Goal: Task Accomplishment & Management: Manage account settings

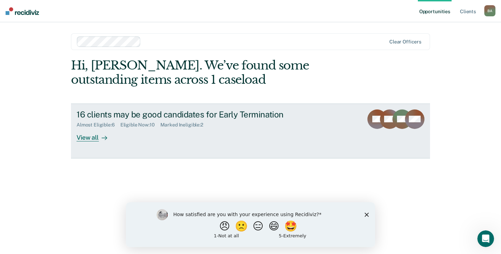
click at [85, 137] on div "View all" at bounding box center [96, 135] width 39 height 14
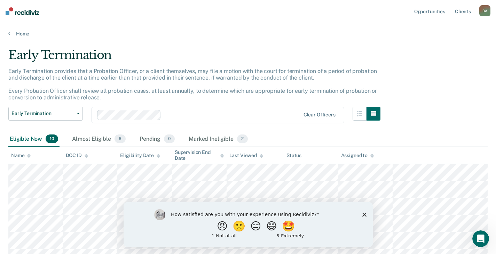
click at [364, 214] on icon "Close survey" at bounding box center [364, 215] width 4 height 4
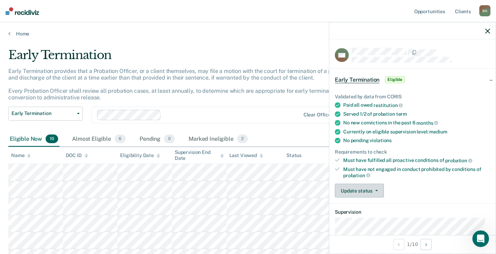
click at [375, 188] on button "Update status" at bounding box center [359, 191] width 49 height 14
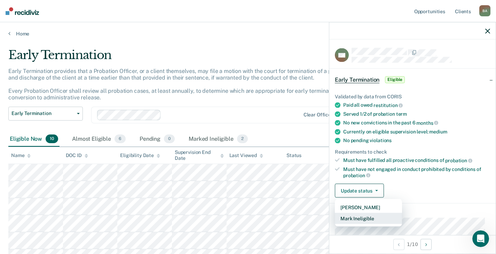
click at [361, 218] on button "Mark Ineligible" at bounding box center [368, 218] width 67 height 11
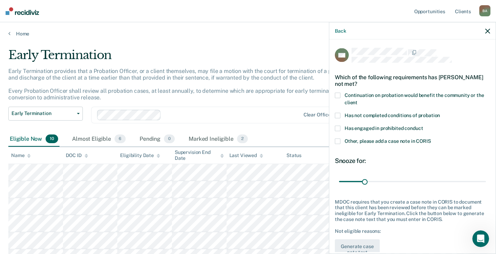
click at [337, 140] on span at bounding box center [338, 142] width 6 height 6
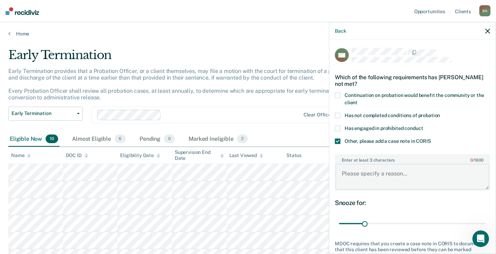
click at [380, 175] on textarea "Enter at least 3 characters 0 / 1600" at bounding box center [412, 177] width 154 height 26
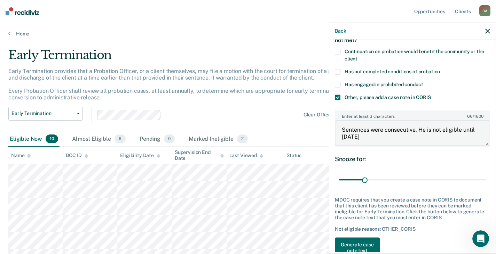
scroll to position [61, 0]
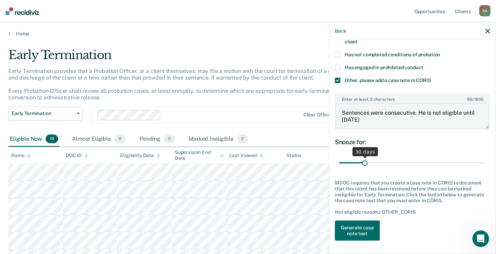
type textarea "Sentences were consecutive. He is not eligible until [DATE]"
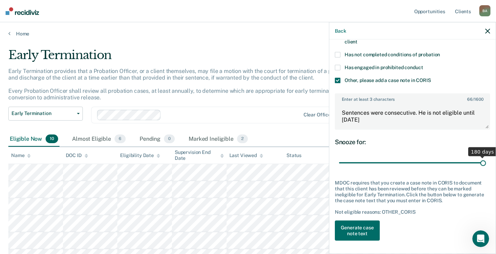
drag, startPoint x: 363, startPoint y: 161, endPoint x: 477, endPoint y: 158, distance: 114.5
type input "180"
click at [477, 158] on input "range" at bounding box center [412, 163] width 147 height 12
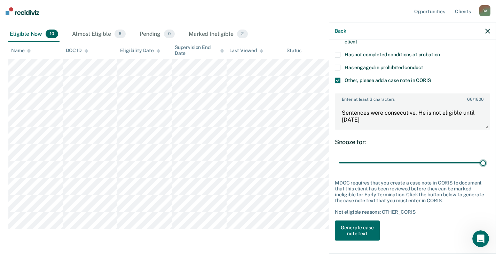
scroll to position [134, 0]
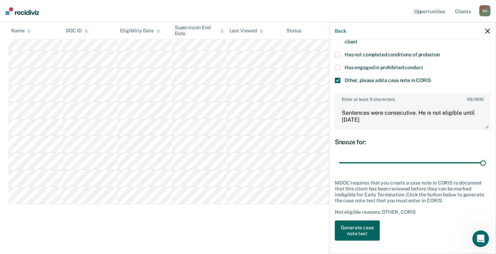
click at [357, 230] on button "Generate case note text" at bounding box center [357, 231] width 45 height 20
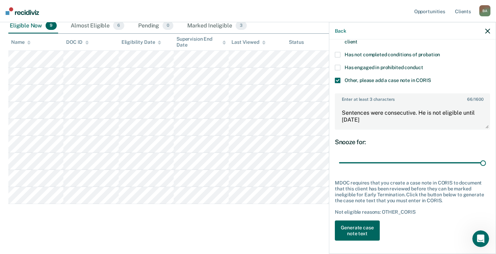
scroll to position [113, 0]
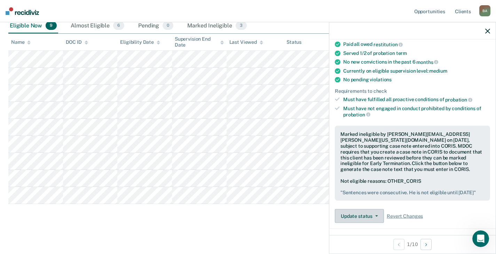
click at [359, 220] on button "Update status" at bounding box center [359, 216] width 49 height 14
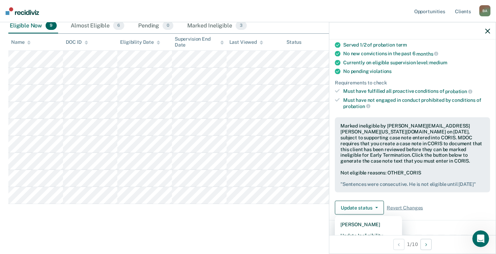
click at [490, 29] on icon "button" at bounding box center [487, 31] width 5 height 5
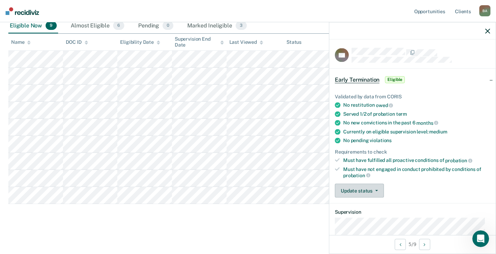
click at [380, 189] on button "Update status" at bounding box center [359, 191] width 49 height 14
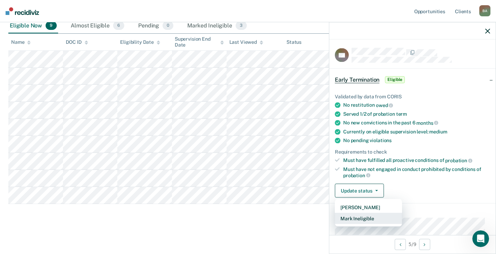
click at [355, 217] on button "Mark Ineligible" at bounding box center [368, 218] width 67 height 11
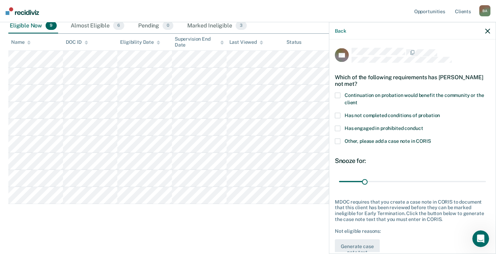
click at [339, 93] on span at bounding box center [338, 96] width 6 height 6
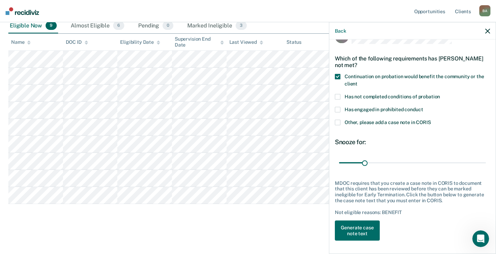
click at [337, 121] on span at bounding box center [338, 123] width 6 height 6
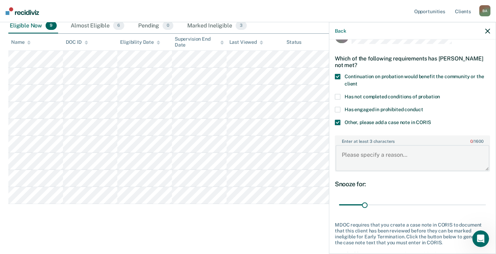
click at [357, 157] on textarea "Enter at least 3 characters 0 / 1600" at bounding box center [412, 158] width 154 height 26
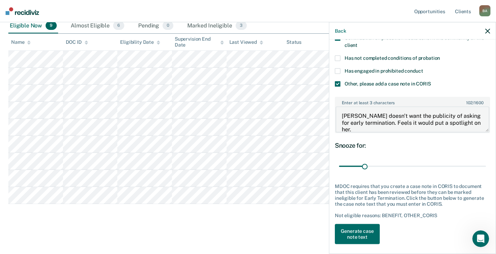
scroll to position [61, 0]
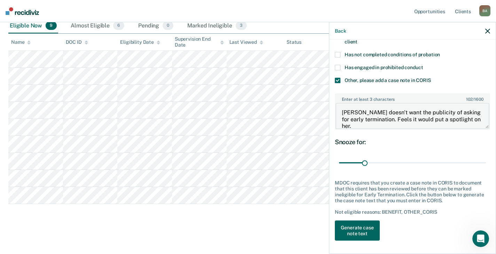
type textarea "[PERSON_NAME] doesn't want the publicity of asking for early termination. Feels…"
click at [358, 229] on button "Generate case note text" at bounding box center [357, 231] width 45 height 20
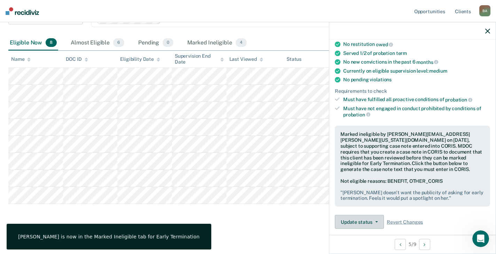
click at [367, 221] on button "Update status" at bounding box center [359, 222] width 49 height 14
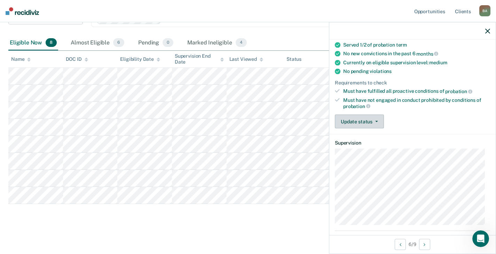
click at [377, 121] on icon "button" at bounding box center [376, 121] width 3 height 1
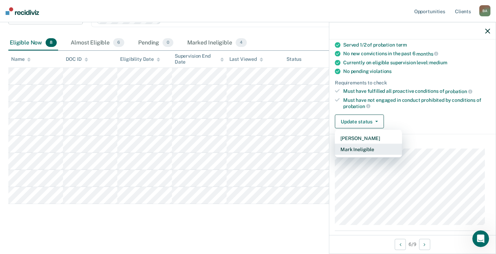
click at [364, 148] on button "Mark Ineligible" at bounding box center [368, 149] width 67 height 11
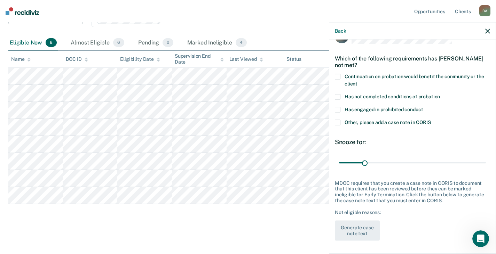
click at [337, 94] on span at bounding box center [338, 97] width 6 height 6
click at [351, 224] on button "Generate case note text" at bounding box center [357, 231] width 45 height 20
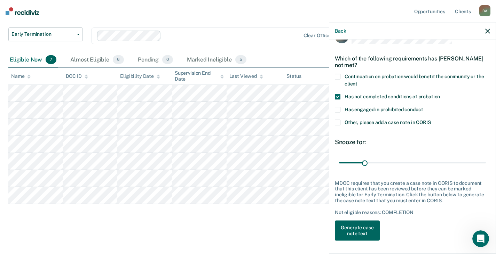
scroll to position [90, 0]
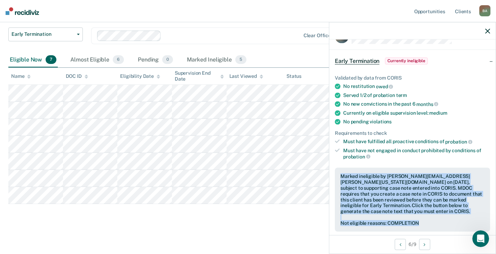
drag, startPoint x: 418, startPoint y: 221, endPoint x: 335, endPoint y: 176, distance: 94.5
click at [335, 176] on div "Marked ineligible by [PERSON_NAME][EMAIL_ADDRESS][PERSON_NAME][US_STATE][DOMAIN…" at bounding box center [412, 200] width 155 height 64
copy div "Marked ineligible by [PERSON_NAME][EMAIL_ADDRESS][PERSON_NAME][US_STATE][DOMAIN…"
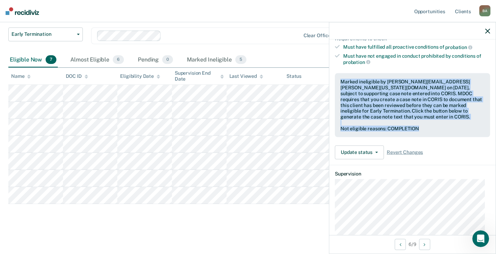
scroll to position [123, 0]
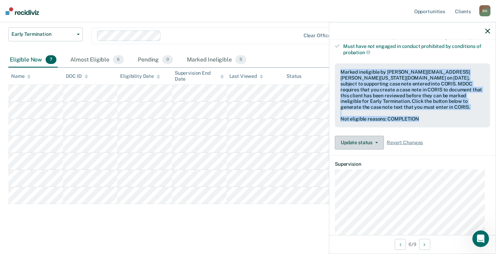
click at [355, 140] on button "Update status" at bounding box center [359, 143] width 49 height 14
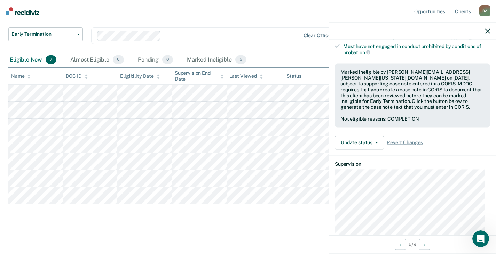
click at [450, 142] on div "Update status [PERSON_NAME] Update Ineligibility Revert Changes" at bounding box center [412, 143] width 155 height 14
click at [348, 141] on button "Update status" at bounding box center [359, 143] width 49 height 14
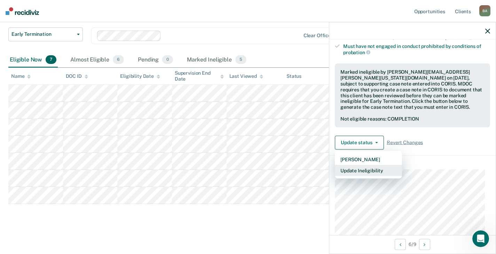
click at [351, 169] on button "Update Ineligibility" at bounding box center [368, 170] width 67 height 11
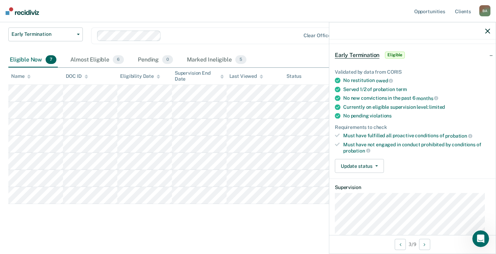
scroll to position [0, 0]
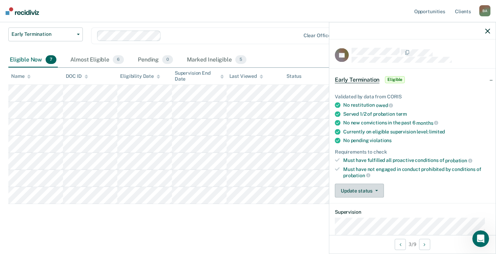
click at [374, 190] on span "button" at bounding box center [375, 190] width 6 height 1
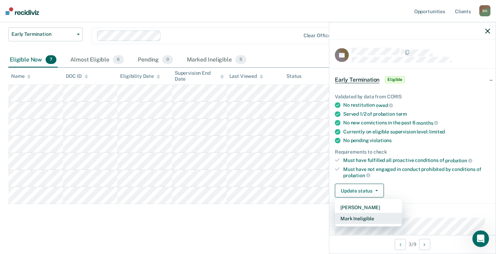
click at [358, 216] on button "Mark Ineligible" at bounding box center [368, 218] width 67 height 11
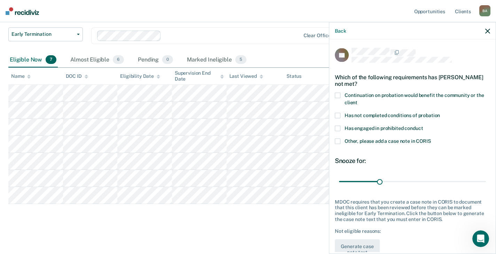
click at [338, 140] on span at bounding box center [338, 142] width 6 height 6
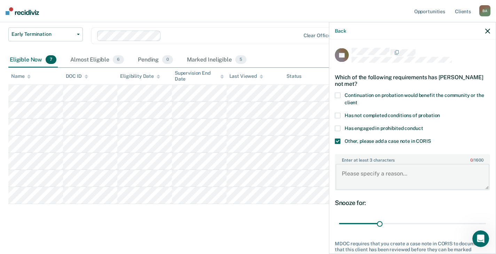
drag, startPoint x: 359, startPoint y: 169, endPoint x: 426, endPoint y: 161, distance: 67.3
click at [360, 169] on textarea "Enter at least 3 characters 0 / 1600" at bounding box center [412, 177] width 154 height 26
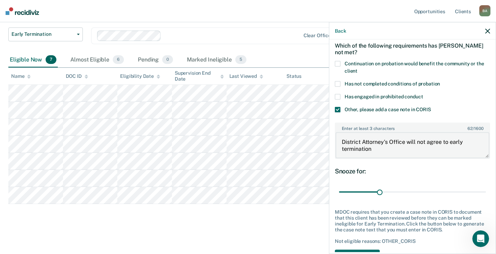
scroll to position [61, 0]
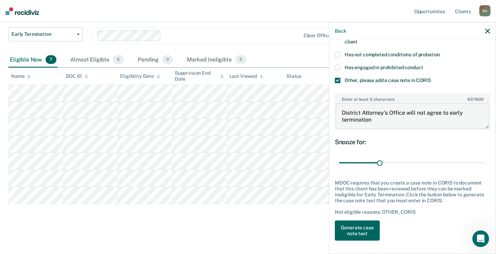
type textarea "District Attorney's Office will not agree to early termination"
click at [356, 230] on button "Generate case note text" at bounding box center [357, 231] width 45 height 20
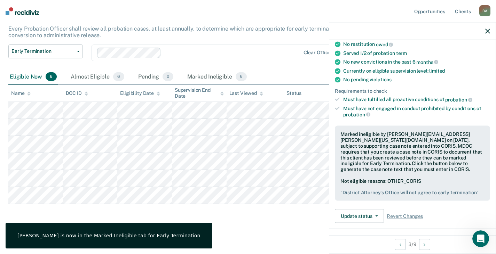
scroll to position [165, 0]
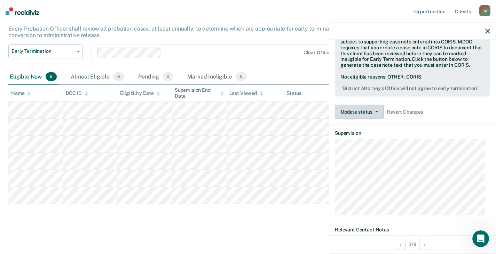
click at [361, 110] on button "Update status" at bounding box center [359, 112] width 49 height 14
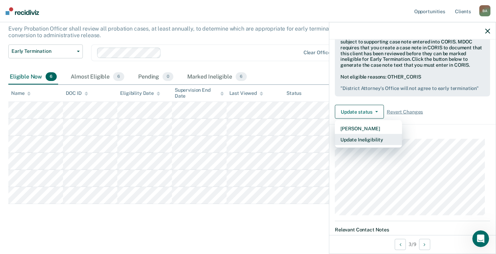
click at [356, 142] on button "Update Ineligibility" at bounding box center [368, 139] width 67 height 11
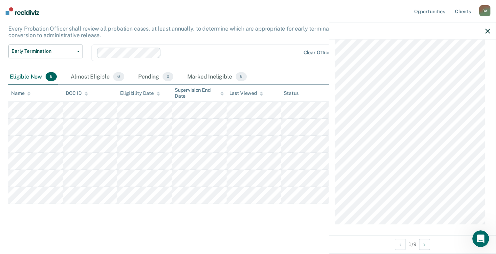
scroll to position [531, 0]
click at [94, 70] on div "Almost Eligible 6" at bounding box center [97, 77] width 56 height 15
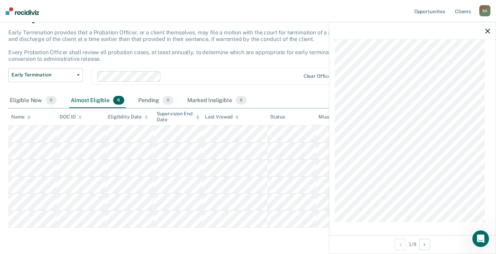
scroll to position [7, 0]
